Goal: Information Seeking & Learning: Learn about a topic

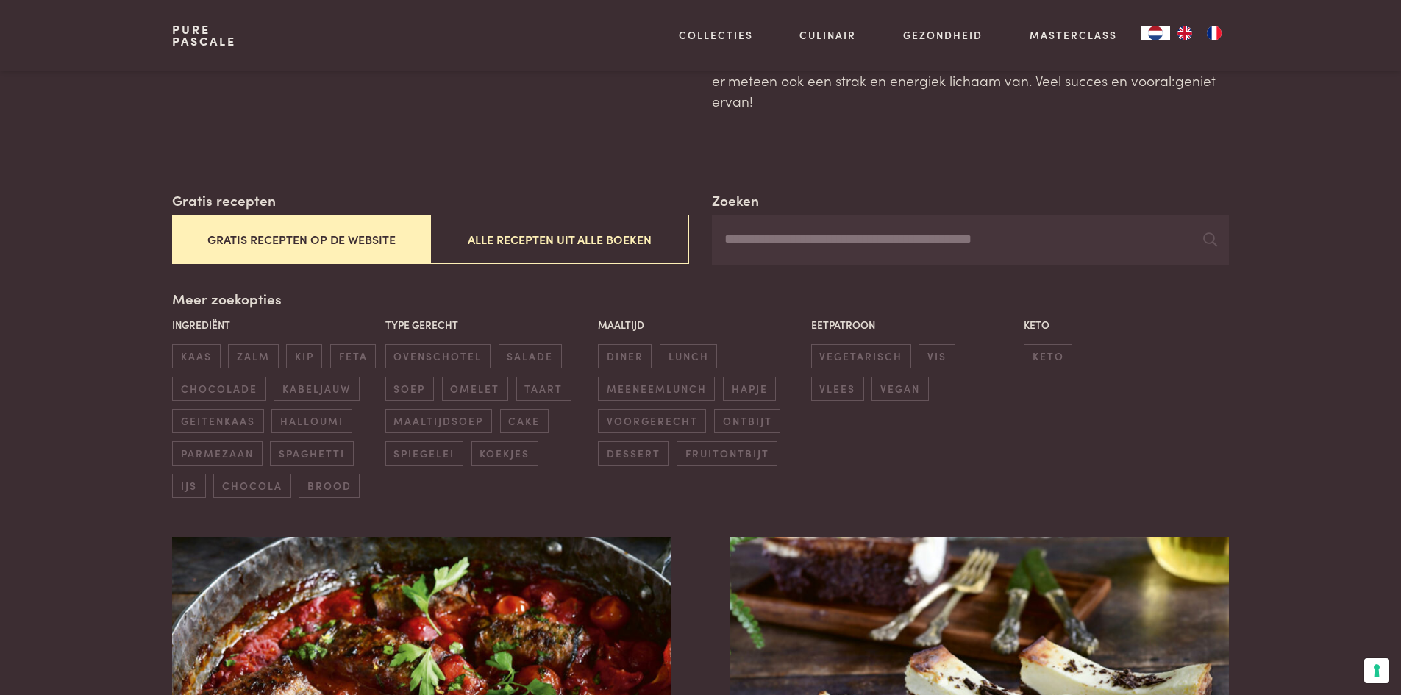
scroll to position [147, 0]
drag, startPoint x: 759, startPoint y: 227, endPoint x: 761, endPoint y: 238, distance: 11.3
click at [759, 229] on input "Zoeken" at bounding box center [970, 240] width 516 height 50
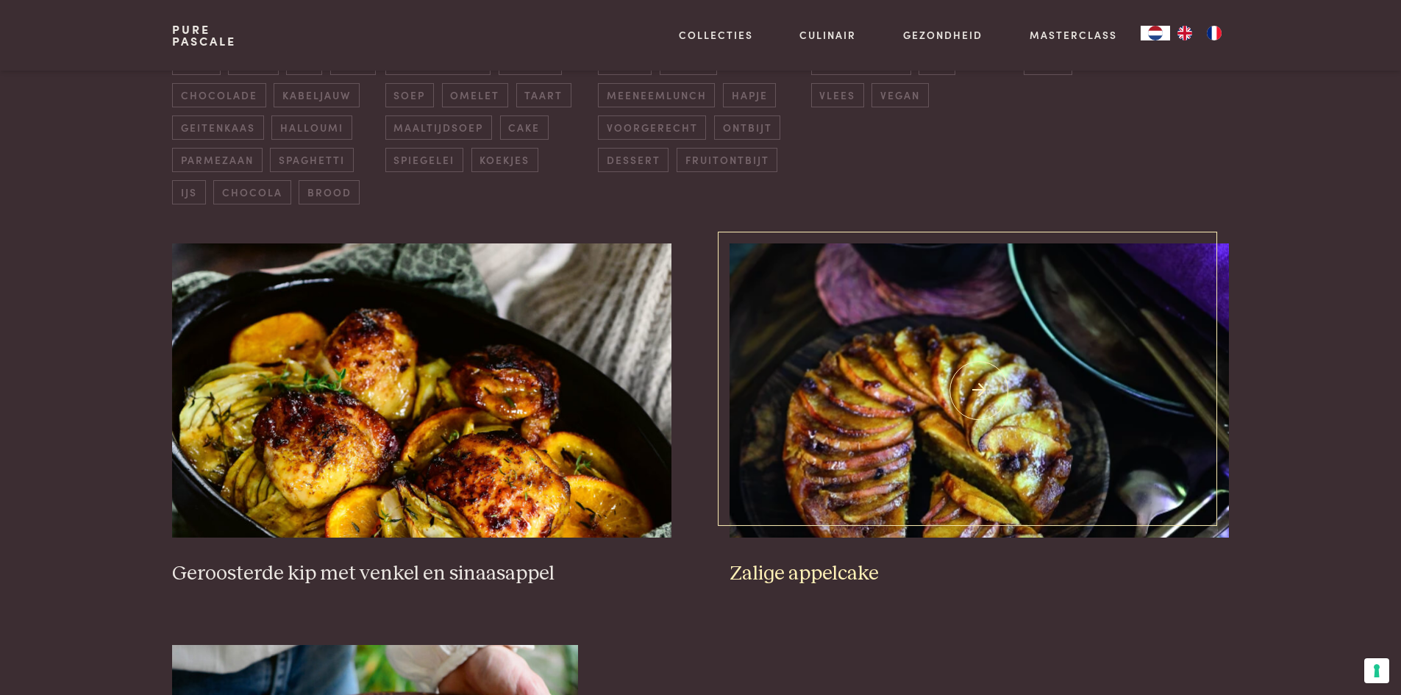
scroll to position [515, 0]
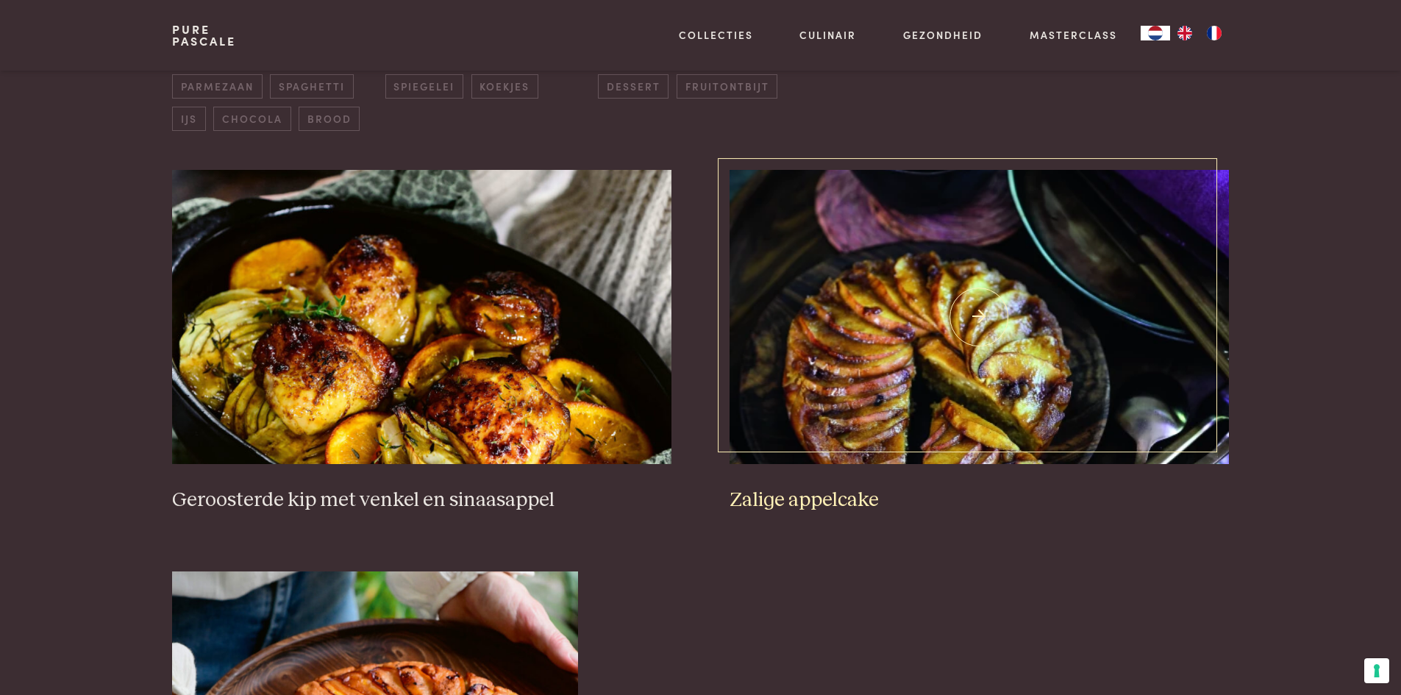
type input "*****"
click at [886, 427] on img at bounding box center [979, 317] width 499 height 294
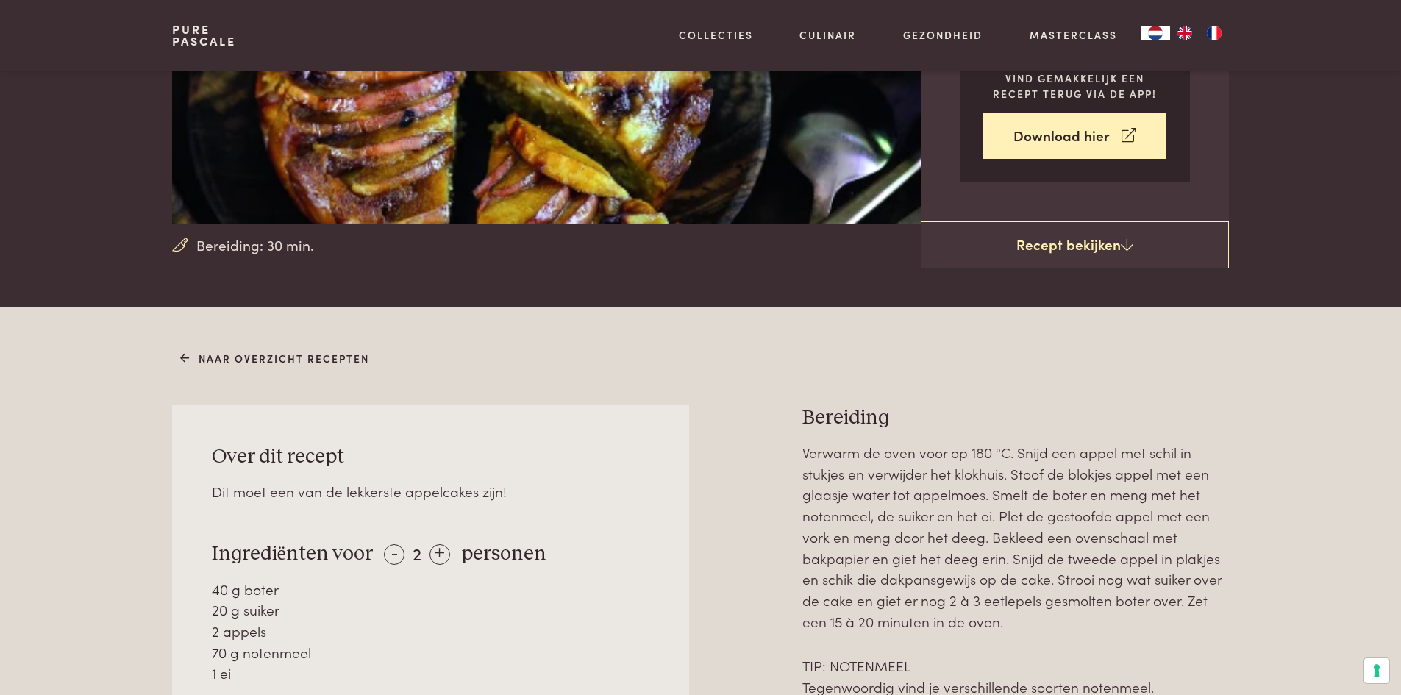
scroll to position [294, 0]
